Goal: Transaction & Acquisition: Obtain resource

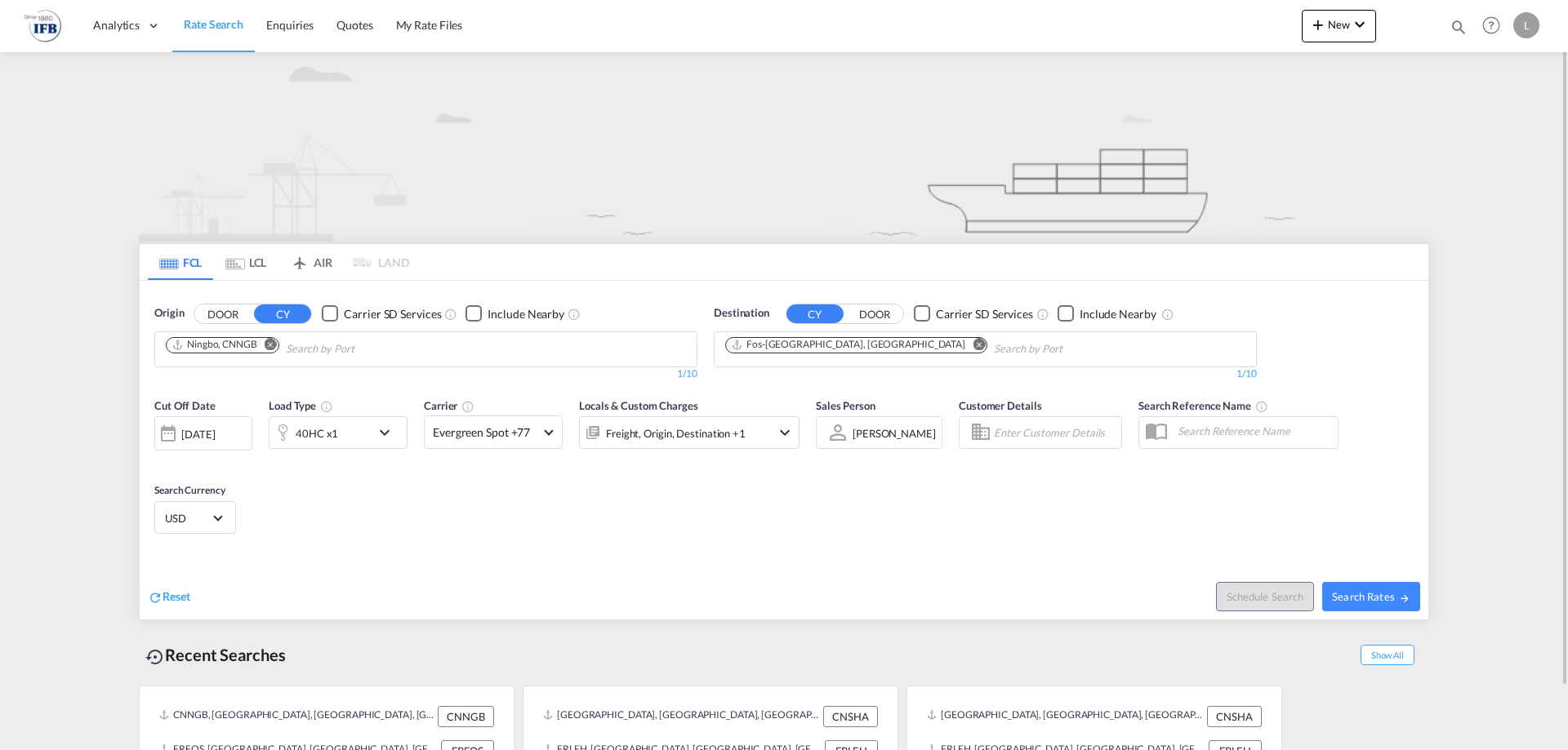
click at [973, 340] on md-icon "Remove" at bounding box center [979, 344] width 12 height 12
click at [849, 346] on input "Chips input." at bounding box center [802, 349] width 155 height 26
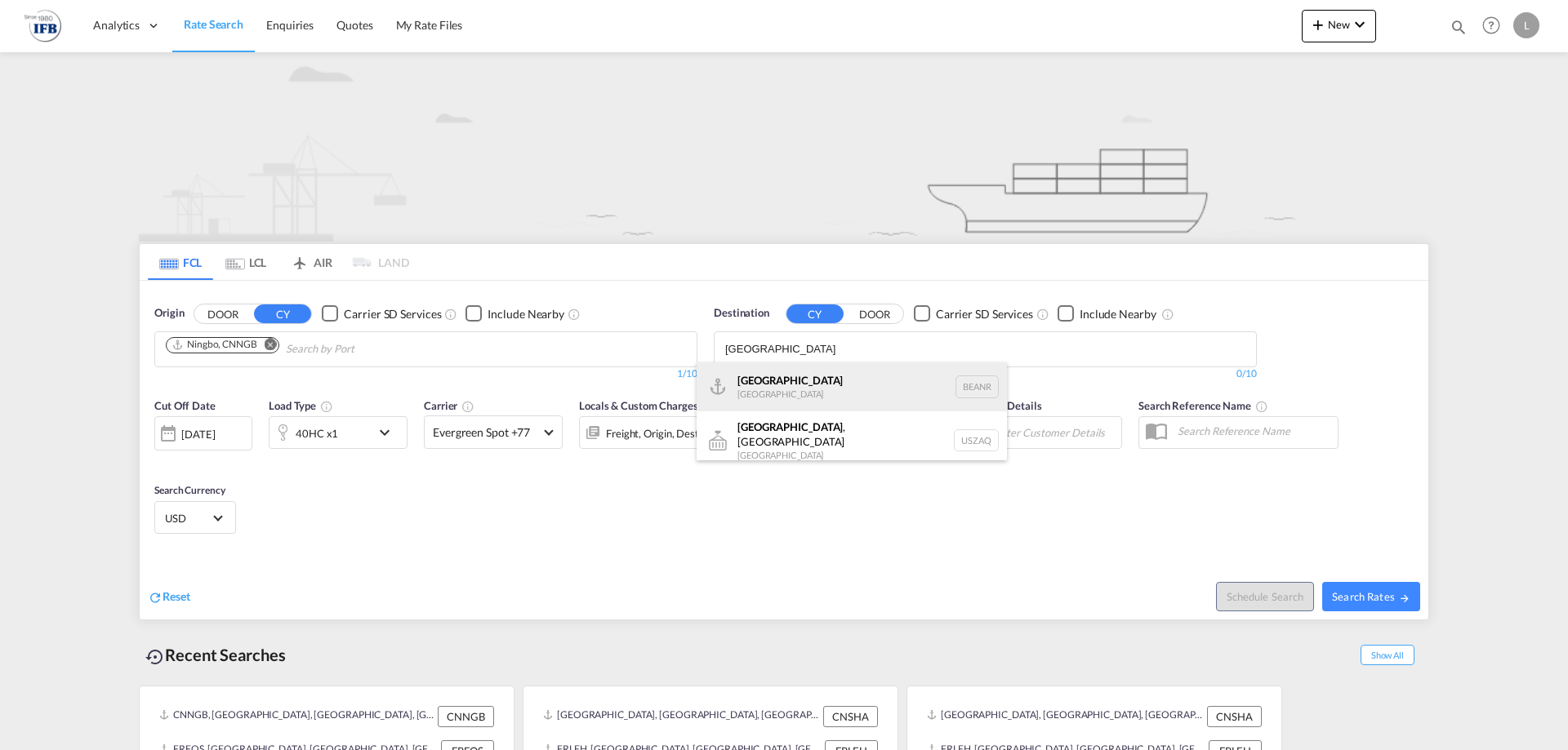
type input "ANTWERP"
click at [792, 395] on div "Antwerp Belgium BEANR" at bounding box center [852, 387] width 310 height 49
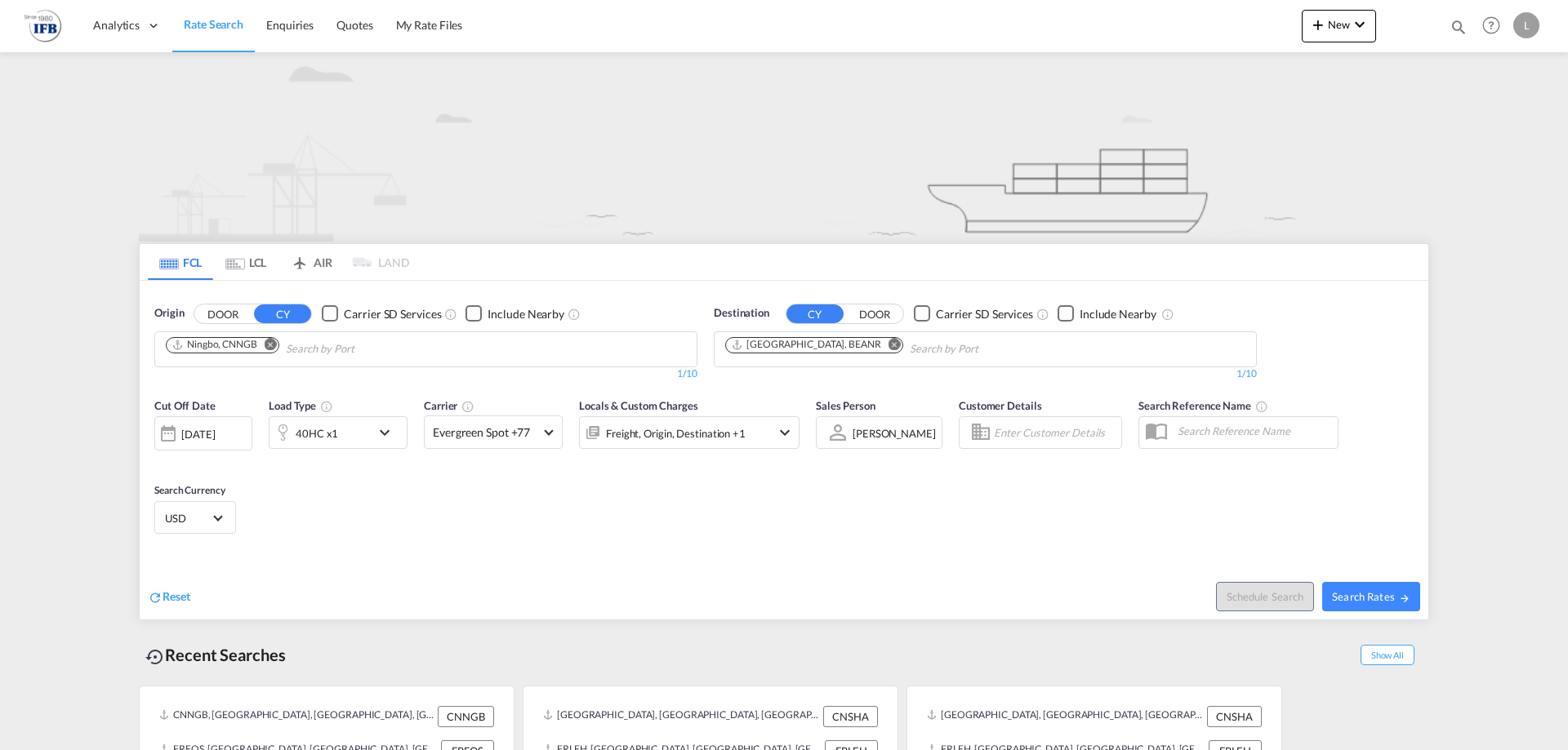
click at [219, 442] on div "[DATE]" at bounding box center [203, 434] width 98 height 35
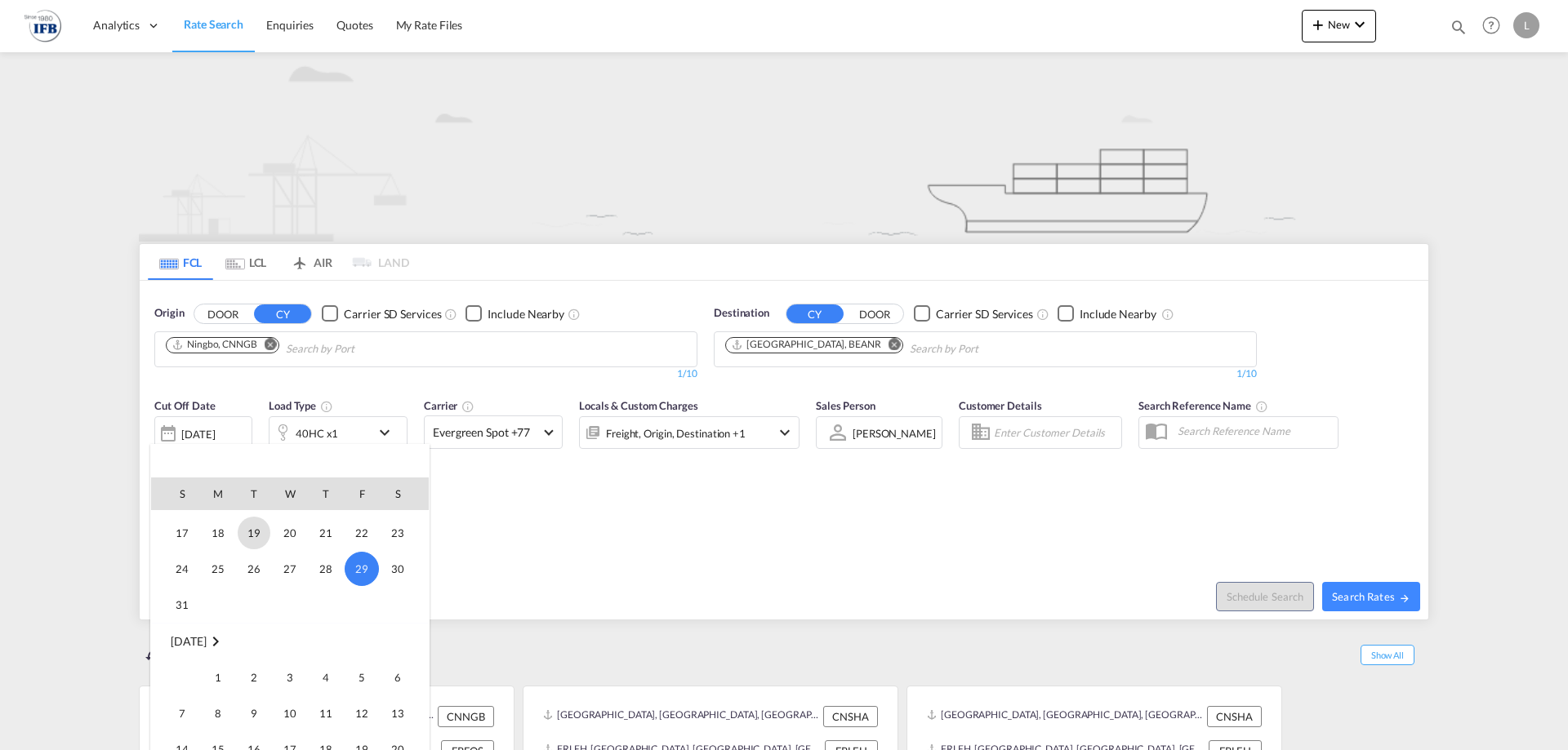
scroll to position [786, 0]
click at [244, 642] on span "2" at bounding box center [254, 645] width 33 height 33
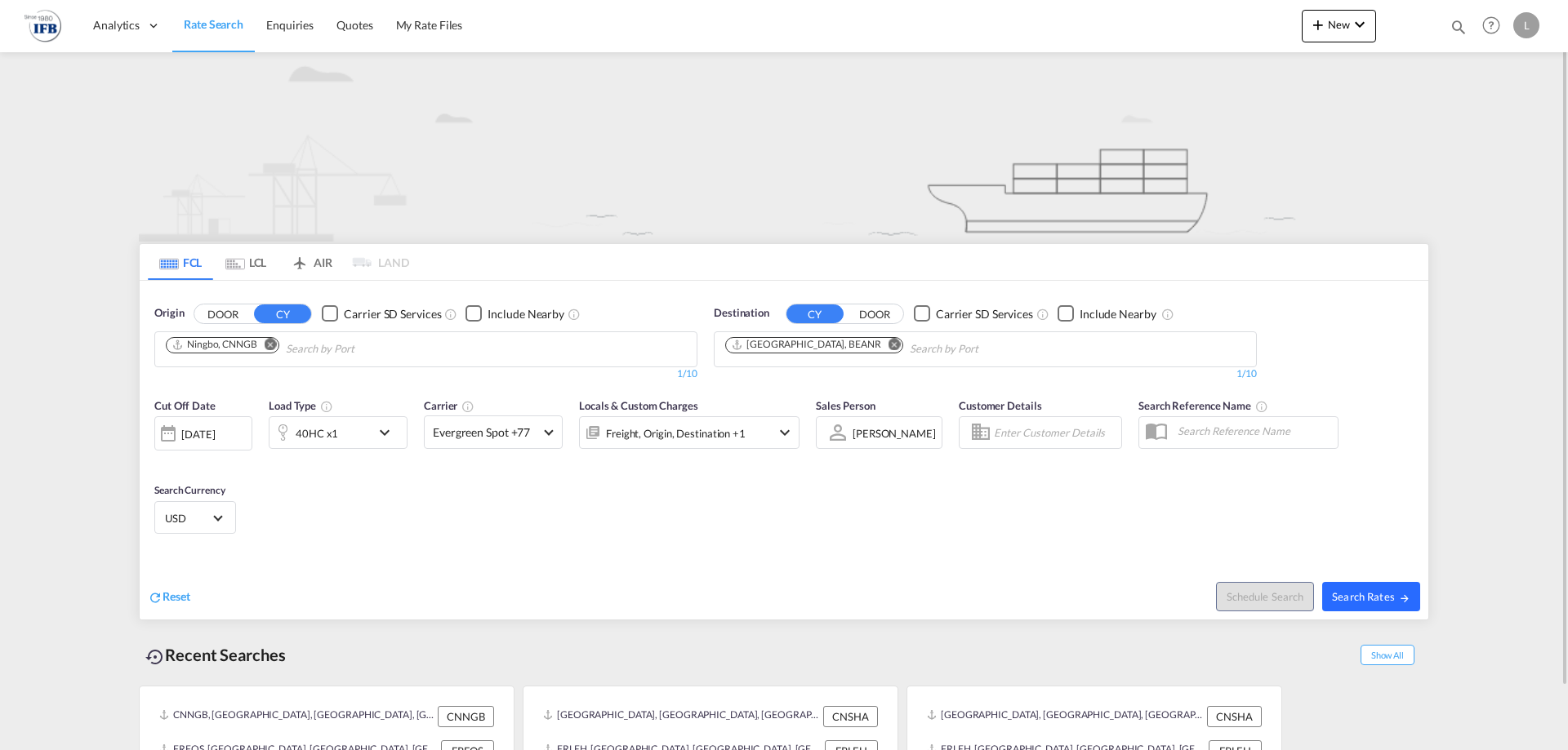
click at [1370, 597] on span "Search Rates" at bounding box center [1371, 597] width 78 height 13
type input "CNNGB to BEANR / 2 Sep 2025"
click at [1342, 25] on span "New" at bounding box center [1339, 24] width 62 height 13
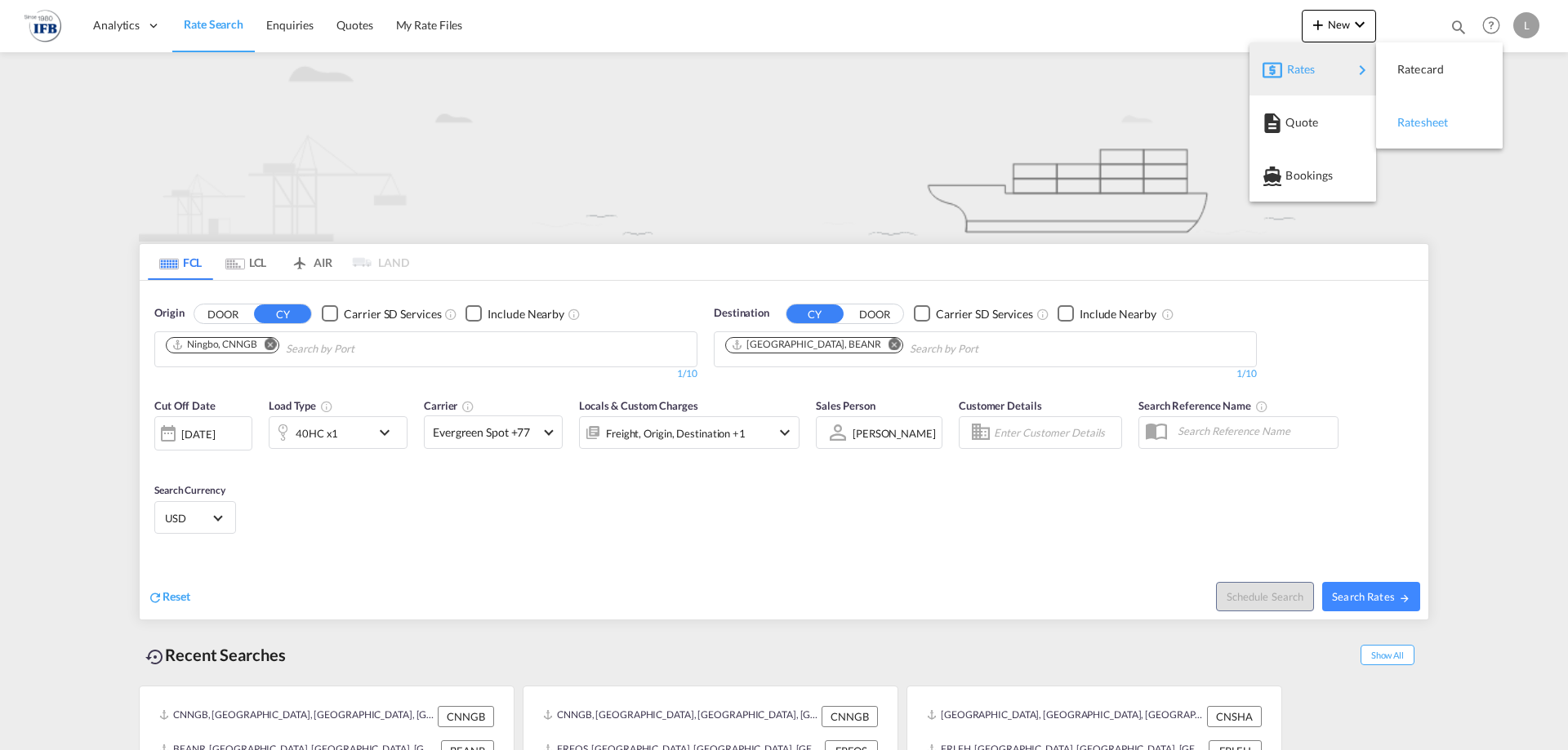
click at [1453, 119] on div "Ratesheet" at bounding box center [1428, 122] width 61 height 41
